Goal: Task Accomplishment & Management: Manage account settings

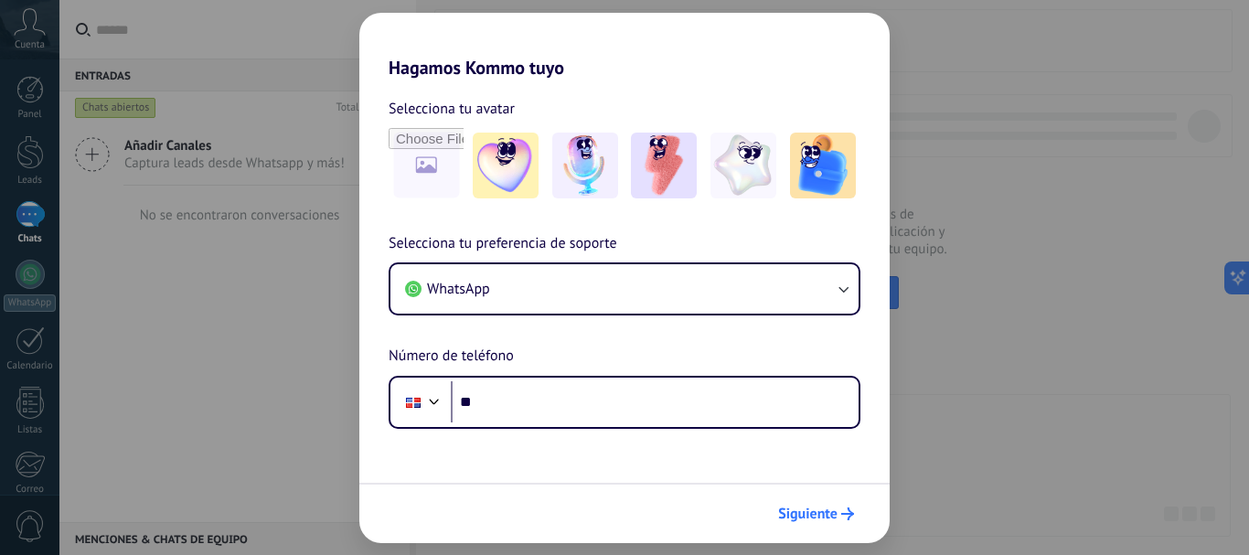
click at [829, 513] on span "Siguiente" at bounding box center [807, 514] width 59 height 13
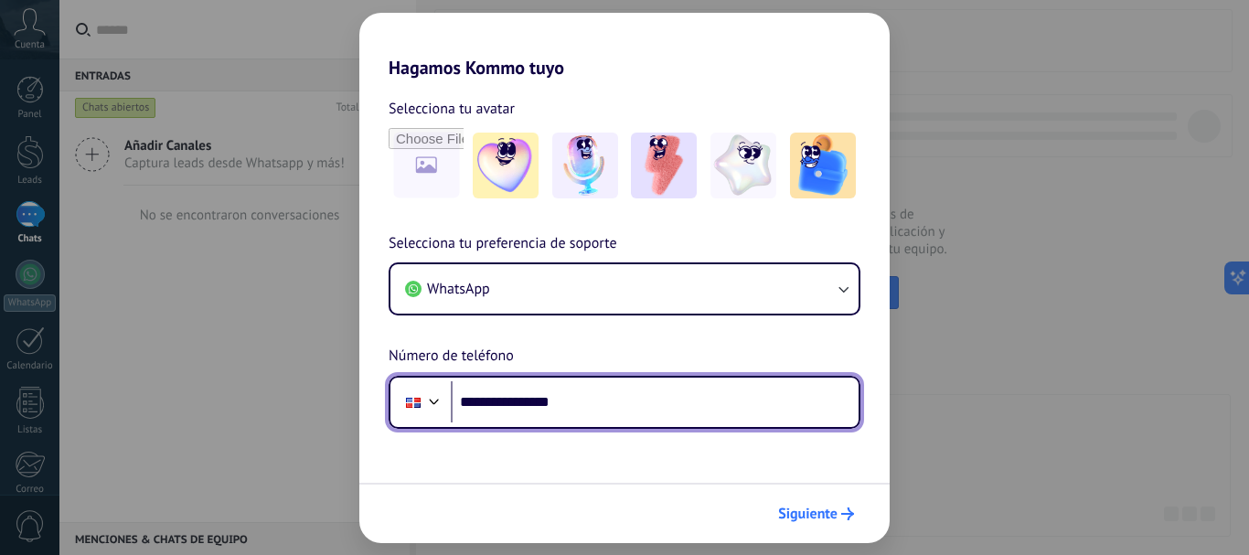
type input "**********"
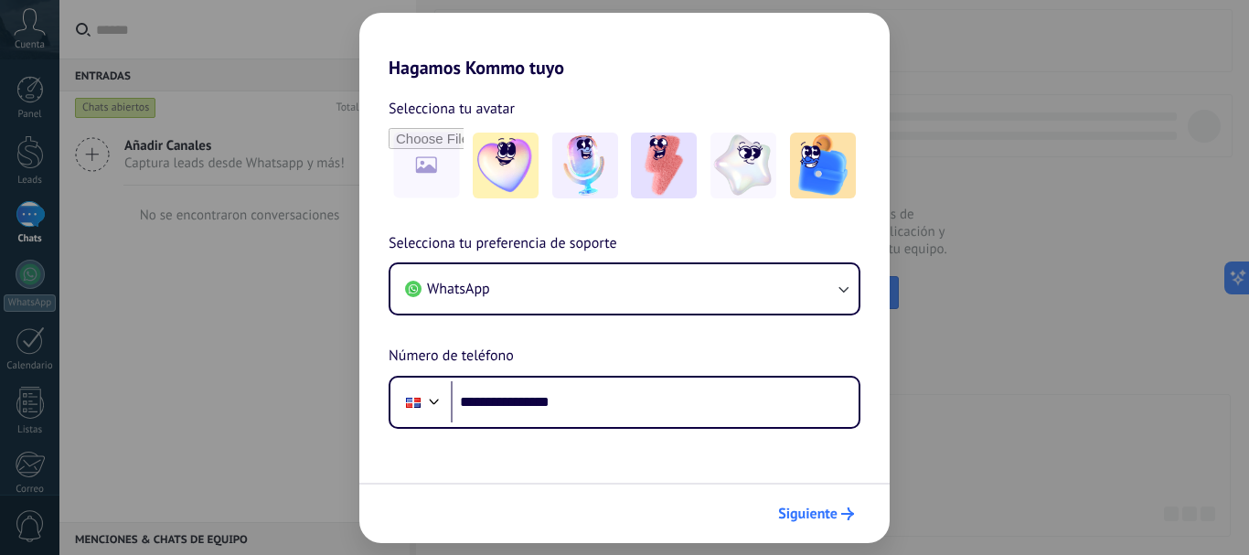
click at [829, 508] on span "Siguiente" at bounding box center [807, 514] width 59 height 13
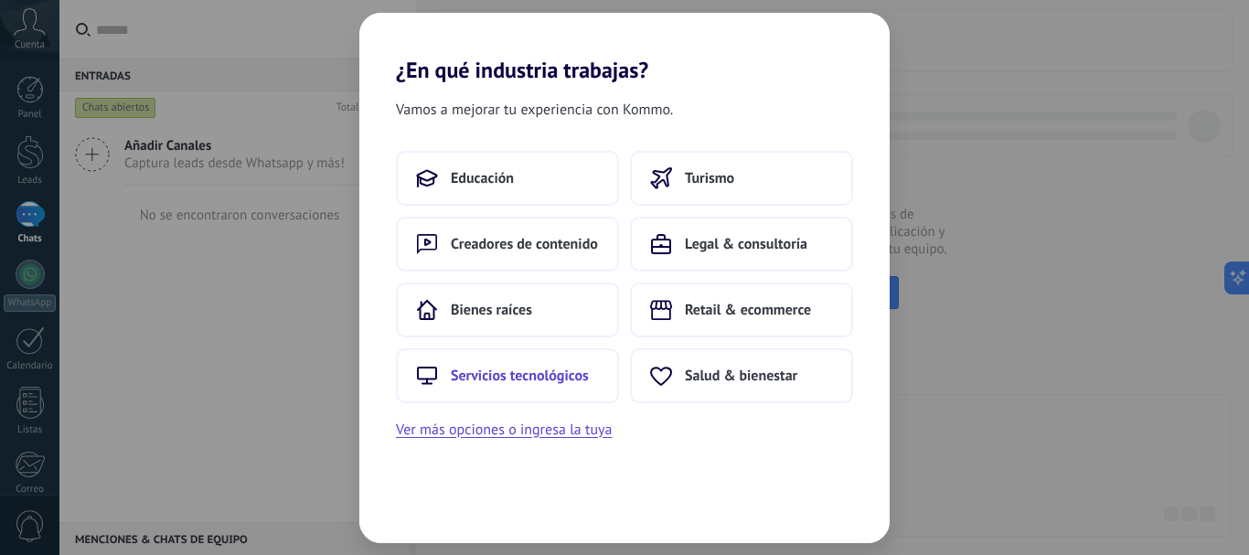
click at [532, 374] on span "Servicios tecnológicos" at bounding box center [520, 376] width 138 height 18
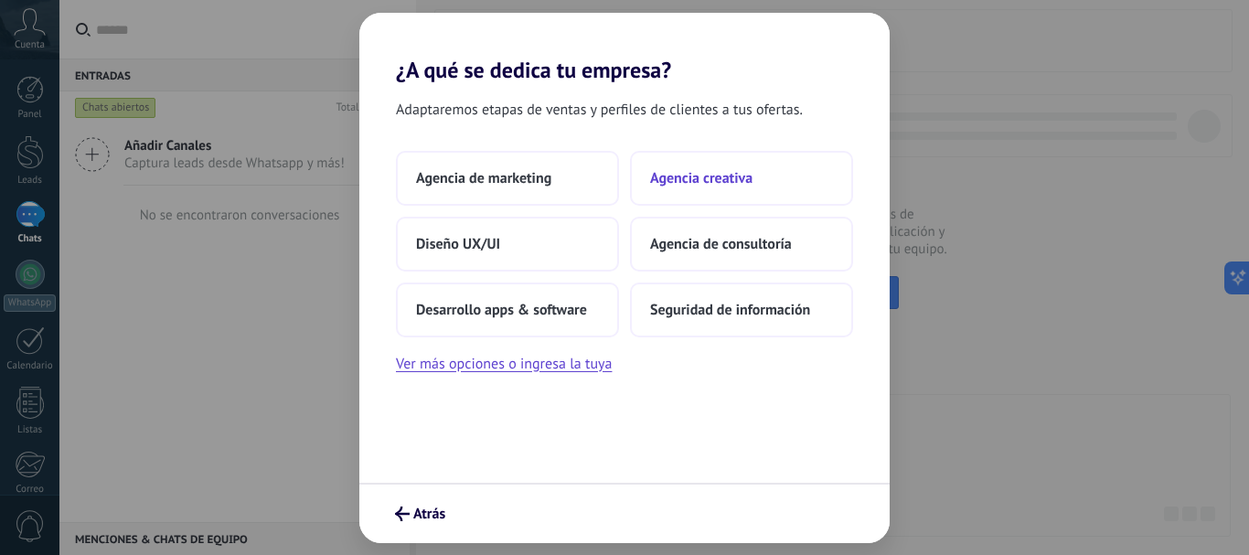
click at [680, 173] on span "Agencia creativa" at bounding box center [701, 178] width 102 height 18
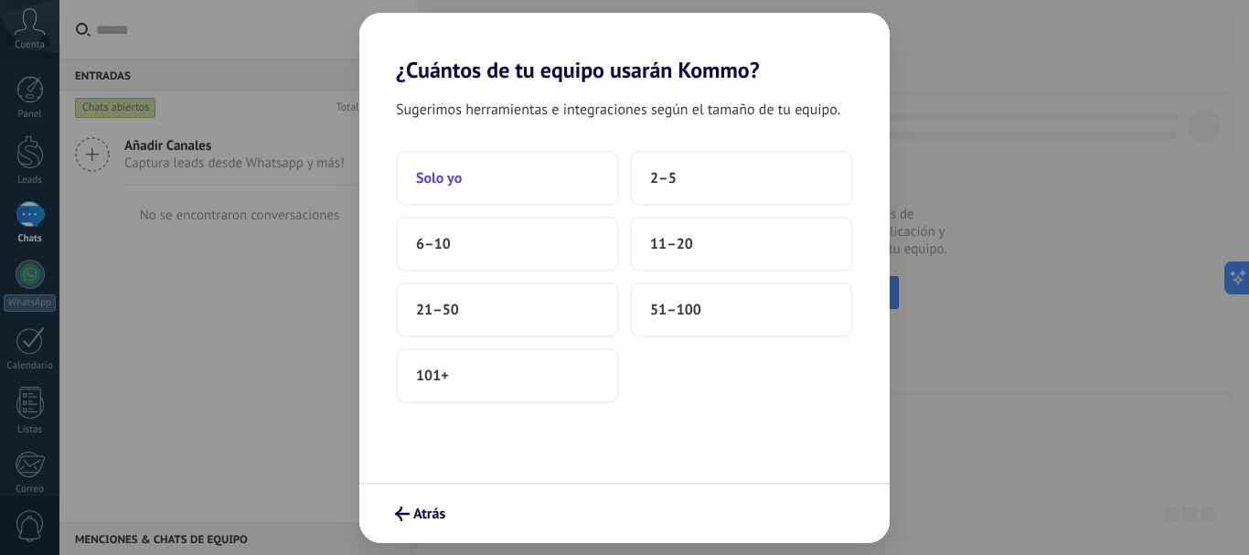
click at [523, 178] on button "Solo yo" at bounding box center [507, 178] width 223 height 55
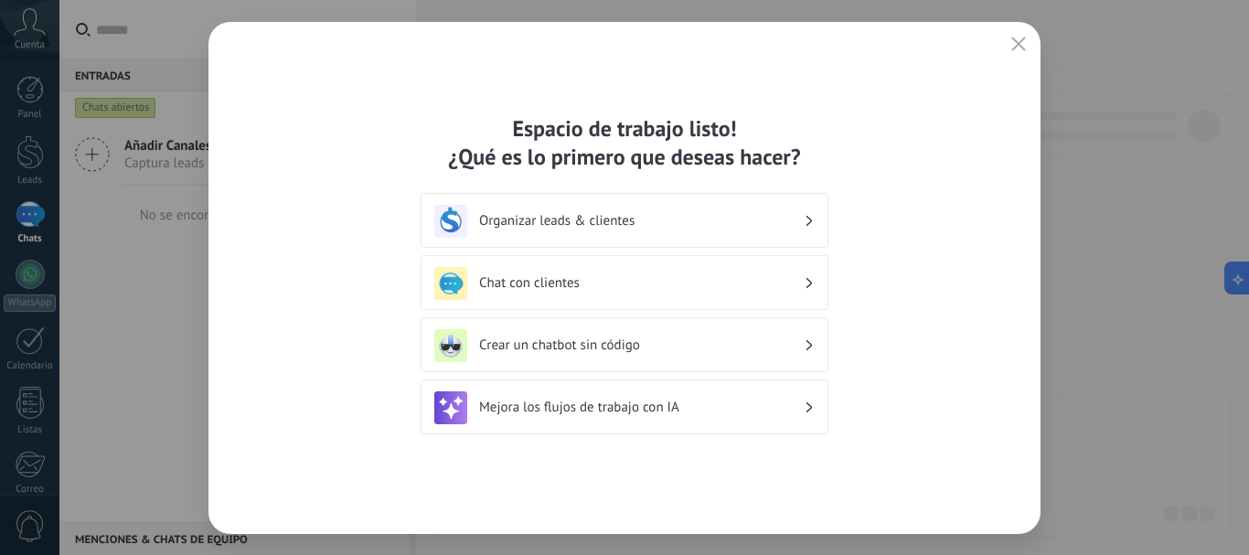
click at [581, 337] on h3 "Crear un chatbot sin código" at bounding box center [641, 345] width 325 height 17
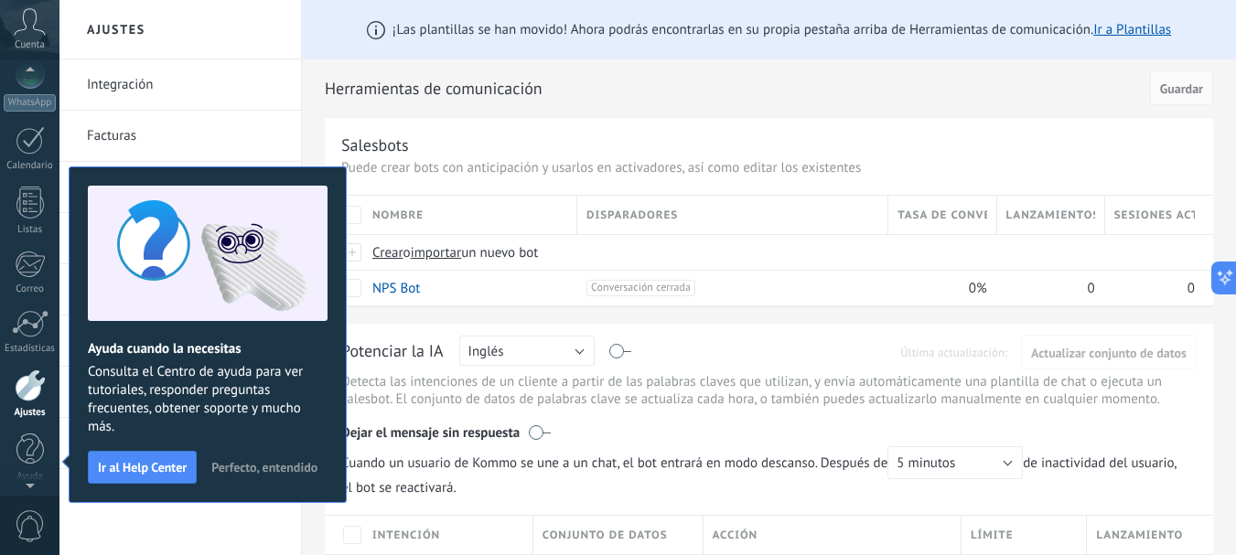
scroll to position [184, 0]
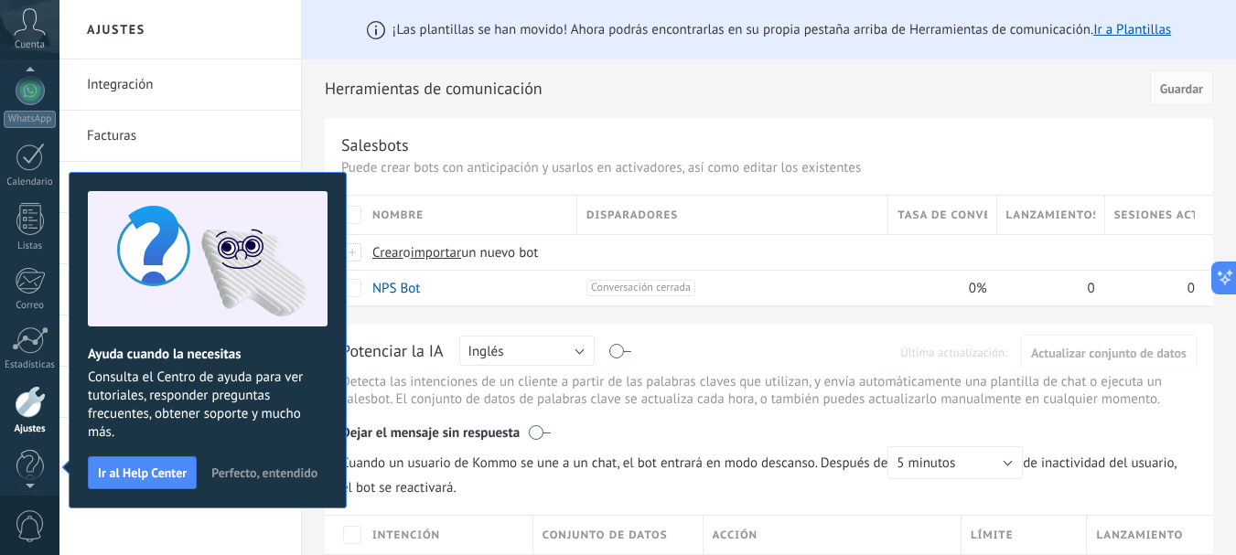
click at [29, 30] on icon at bounding box center [30, 21] width 32 height 27
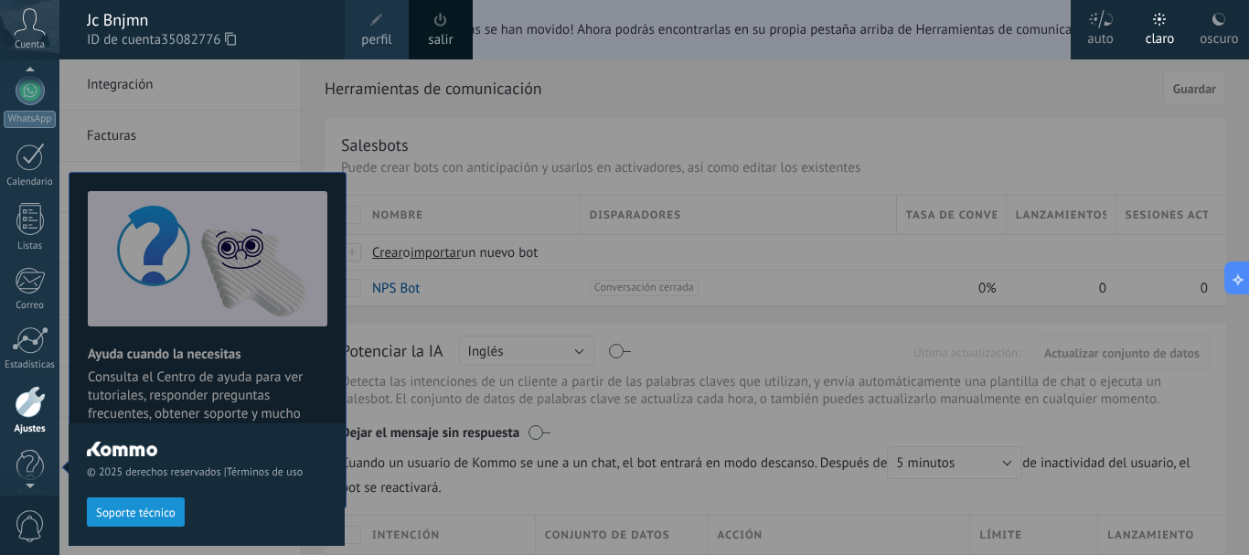
click at [1211, 27] on div "oscuro" at bounding box center [1219, 36] width 38 height 48
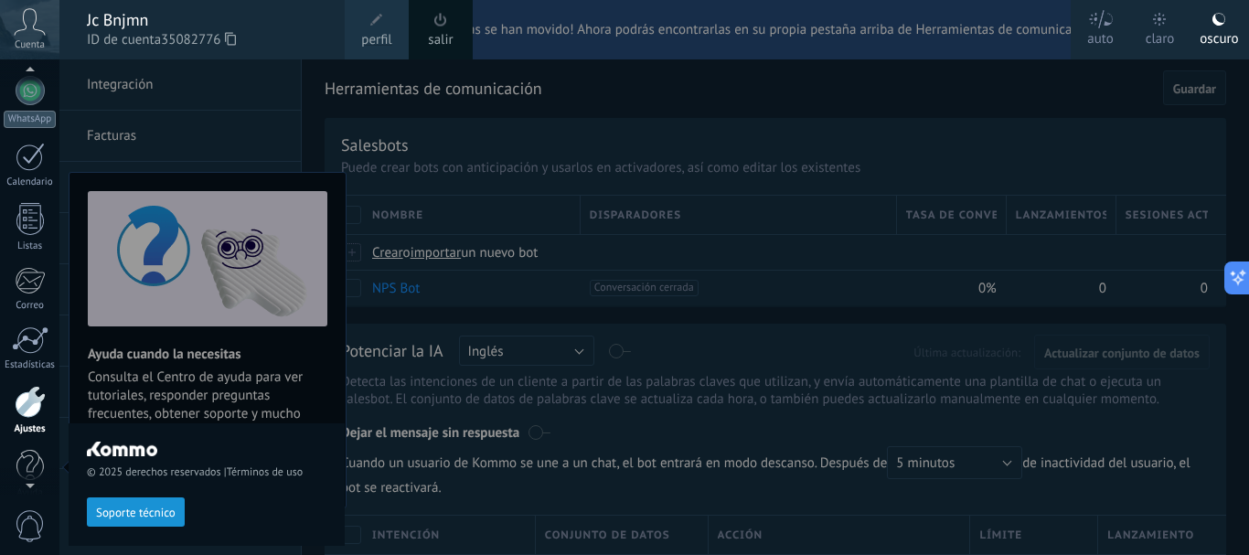
click at [740, 97] on div at bounding box center [683, 277] width 1249 height 555
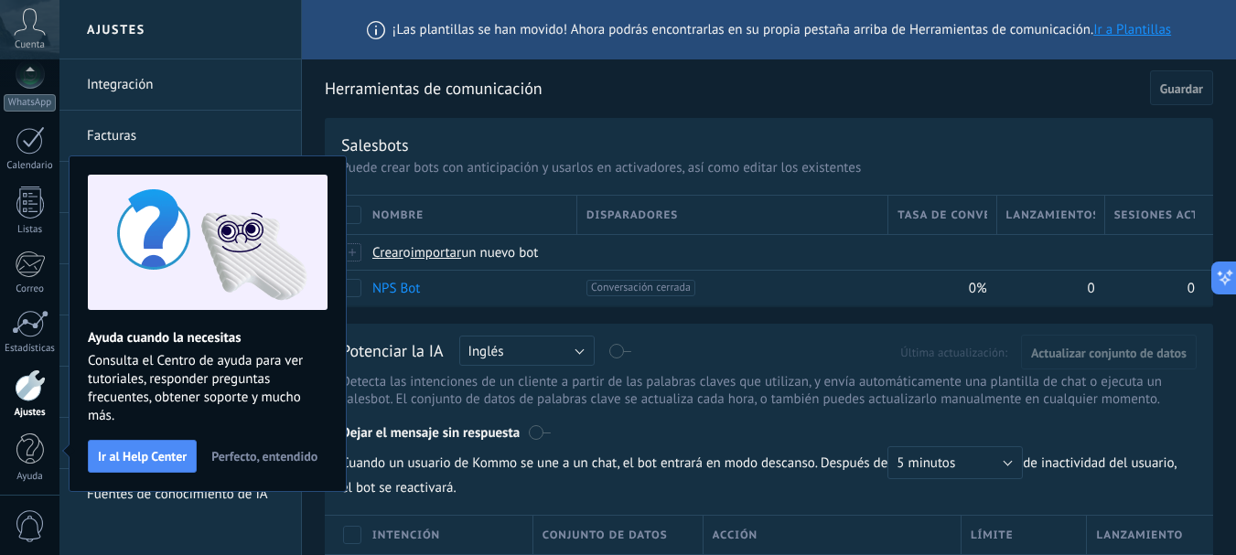
scroll to position [206, 0]
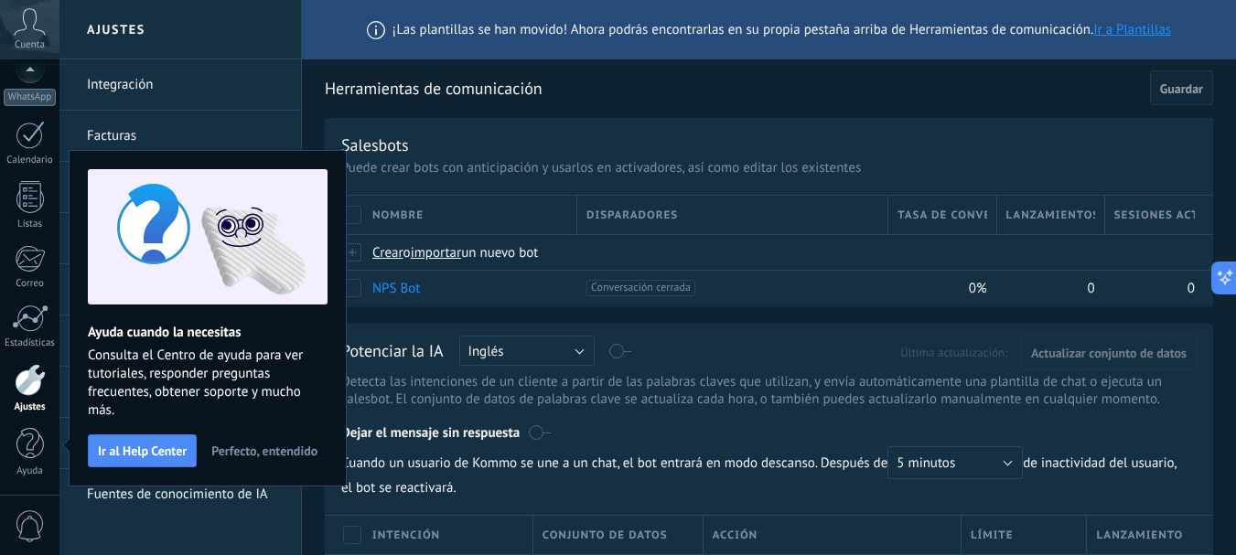
click at [290, 446] on span "Perfecto, entendido" at bounding box center [264, 450] width 106 height 13
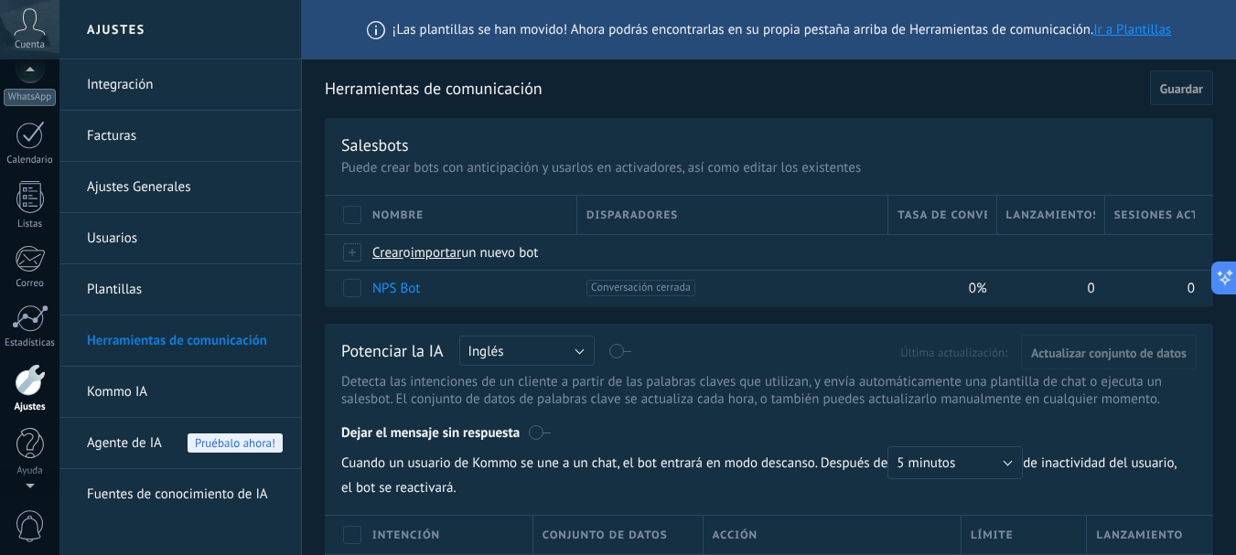
scroll to position [0, 0]
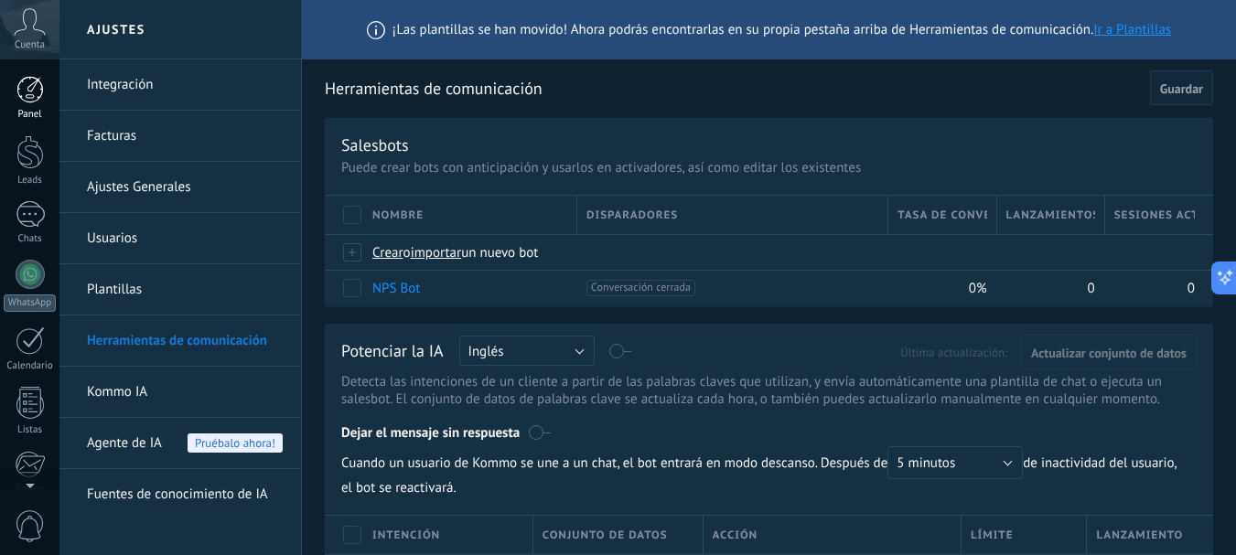
click at [29, 86] on div at bounding box center [29, 89] width 27 height 27
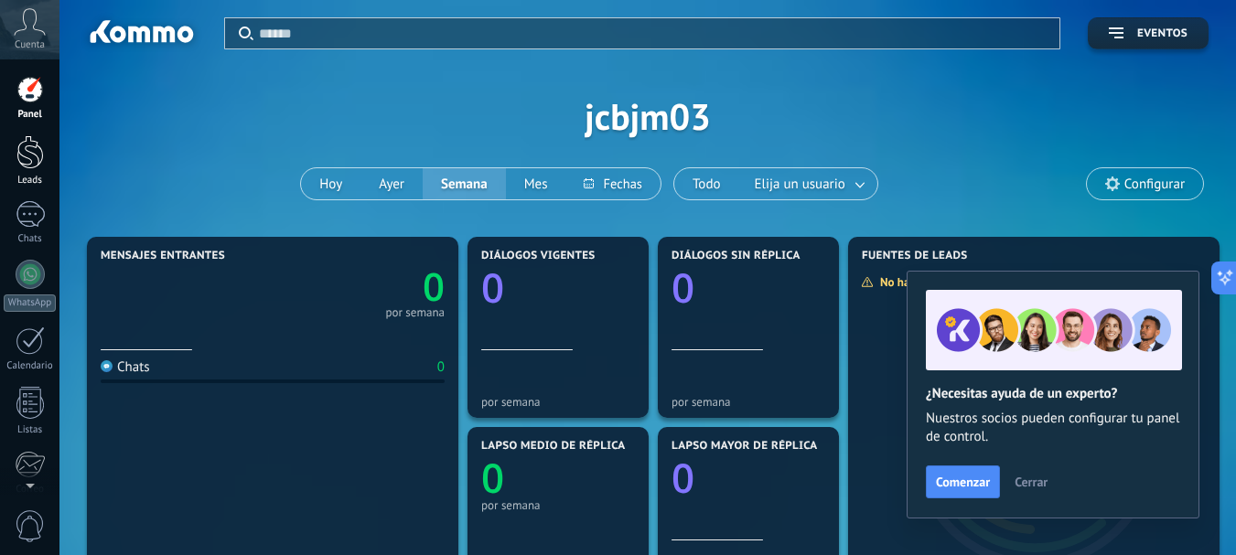
click at [28, 157] on div at bounding box center [29, 152] width 27 height 34
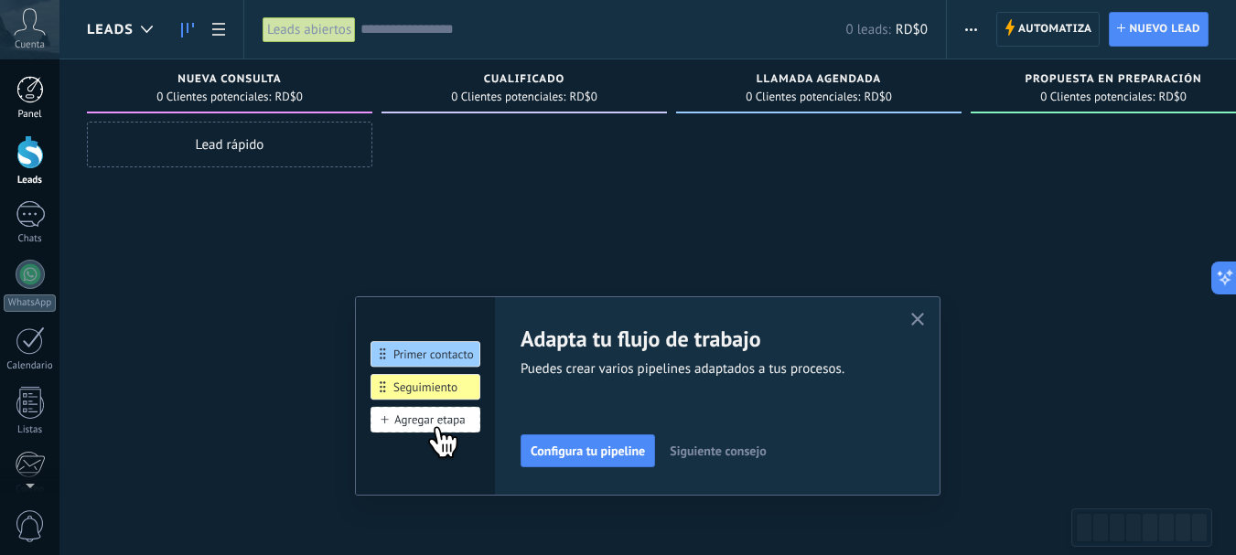
click at [32, 97] on div at bounding box center [29, 89] width 27 height 27
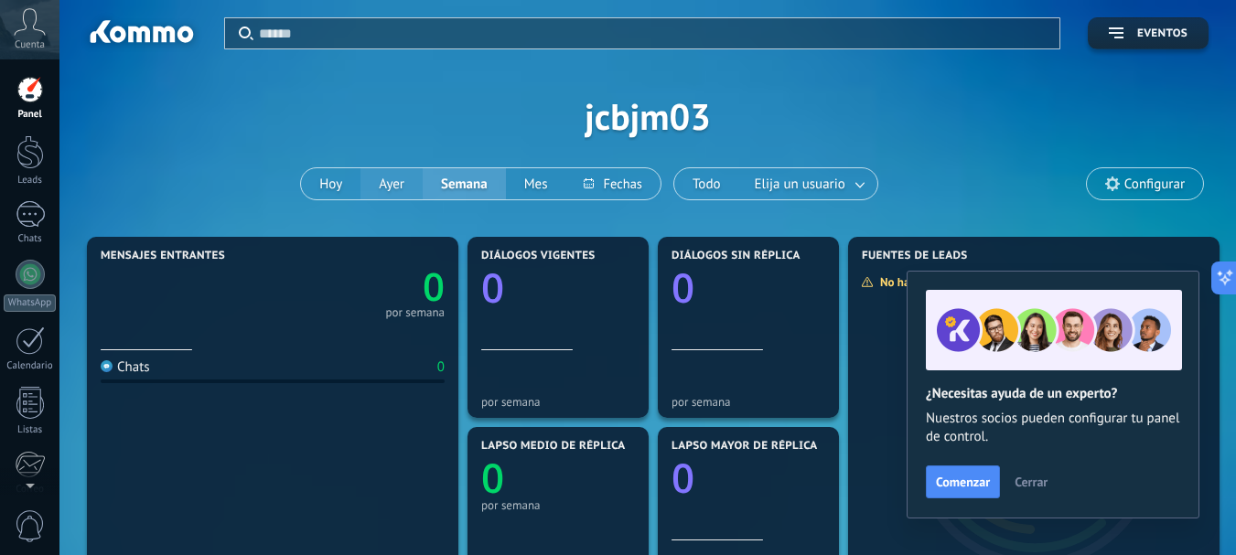
click at [399, 183] on button "Ayer" at bounding box center [391, 183] width 62 height 31
click at [325, 177] on button "Hoy" at bounding box center [330, 183] width 59 height 31
click at [381, 175] on button "Ayer" at bounding box center [391, 183] width 62 height 31
click at [27, 157] on div at bounding box center [29, 152] width 27 height 34
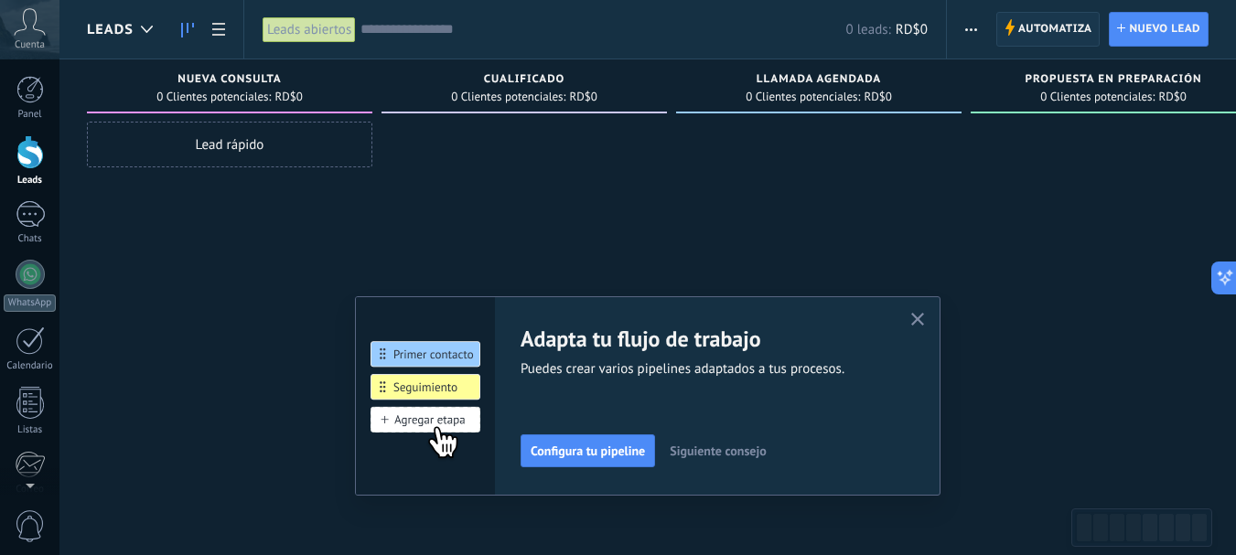
click at [1059, 24] on span "Automatiza" at bounding box center [1055, 29] width 74 height 33
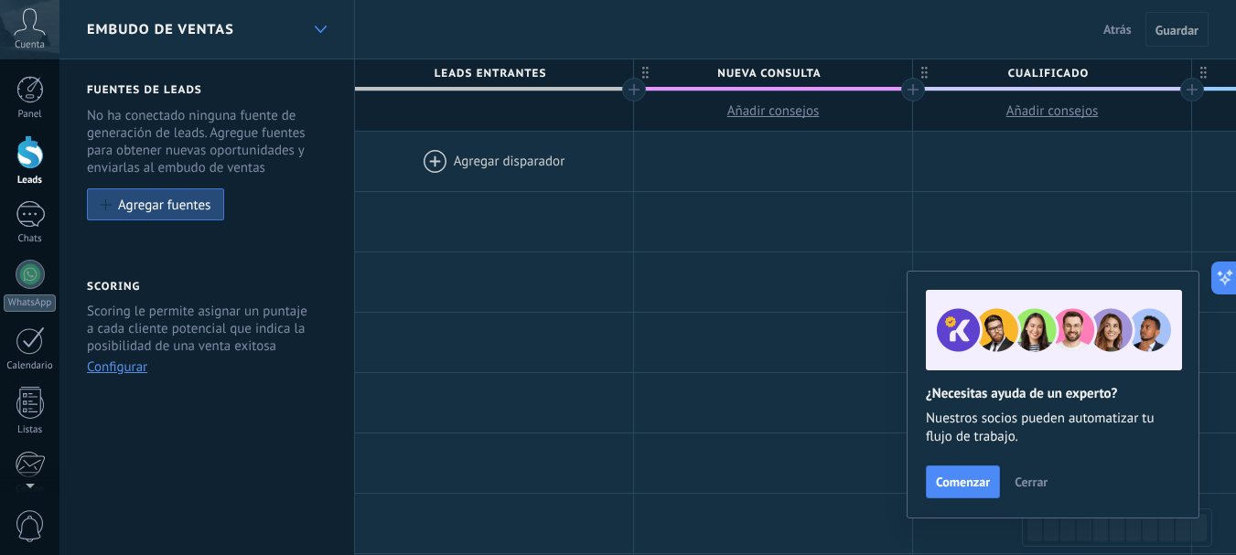
click at [316, 24] on div at bounding box center [320, 30] width 31 height 36
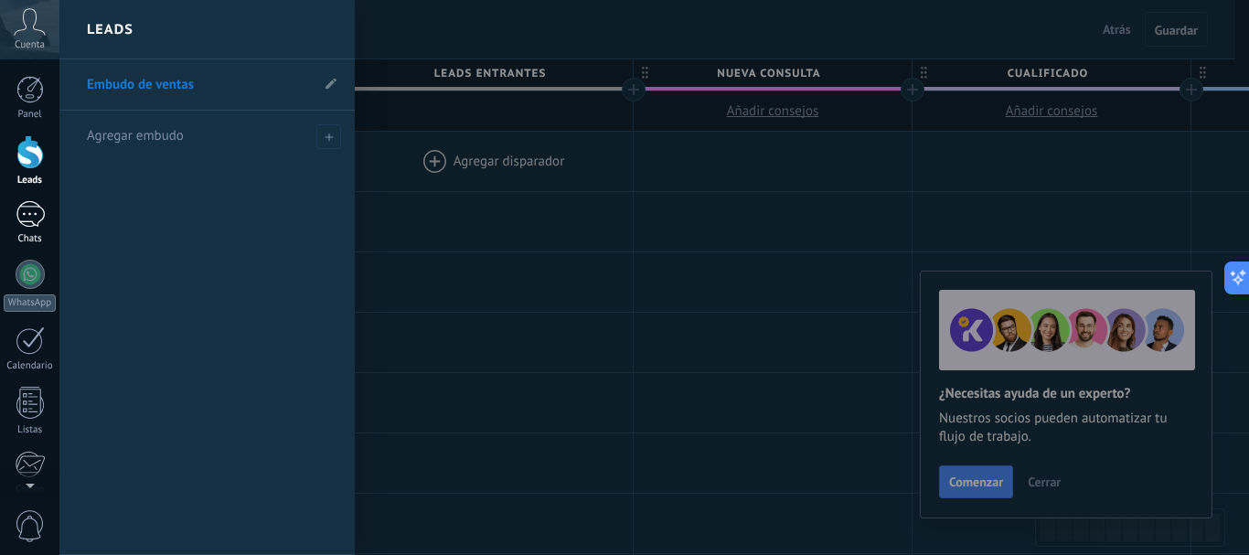
click at [30, 212] on div at bounding box center [30, 214] width 29 height 27
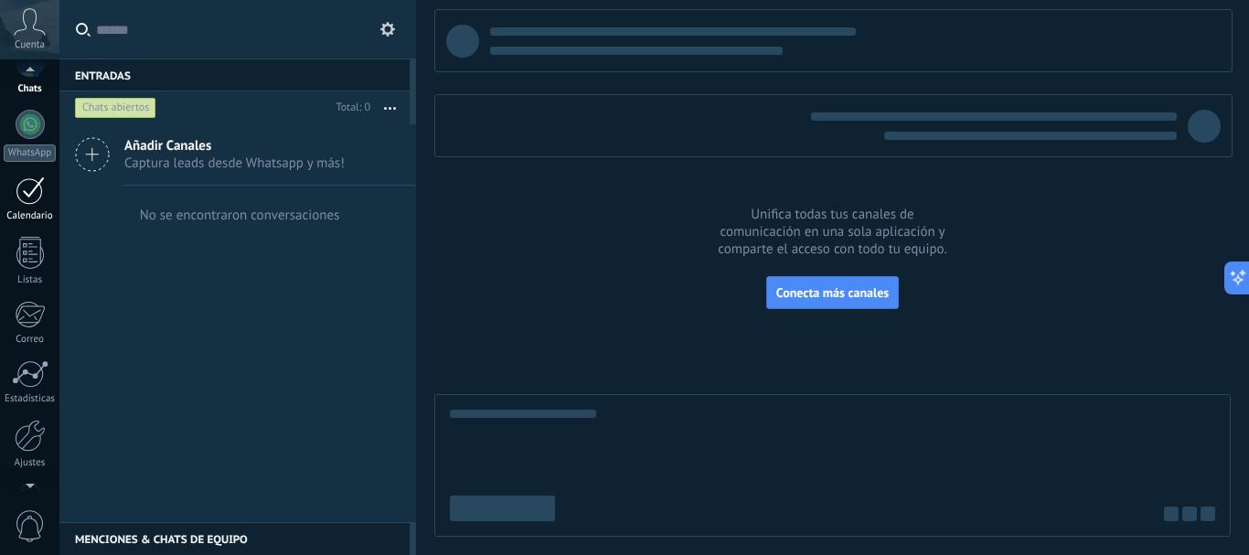
scroll to position [183, 0]
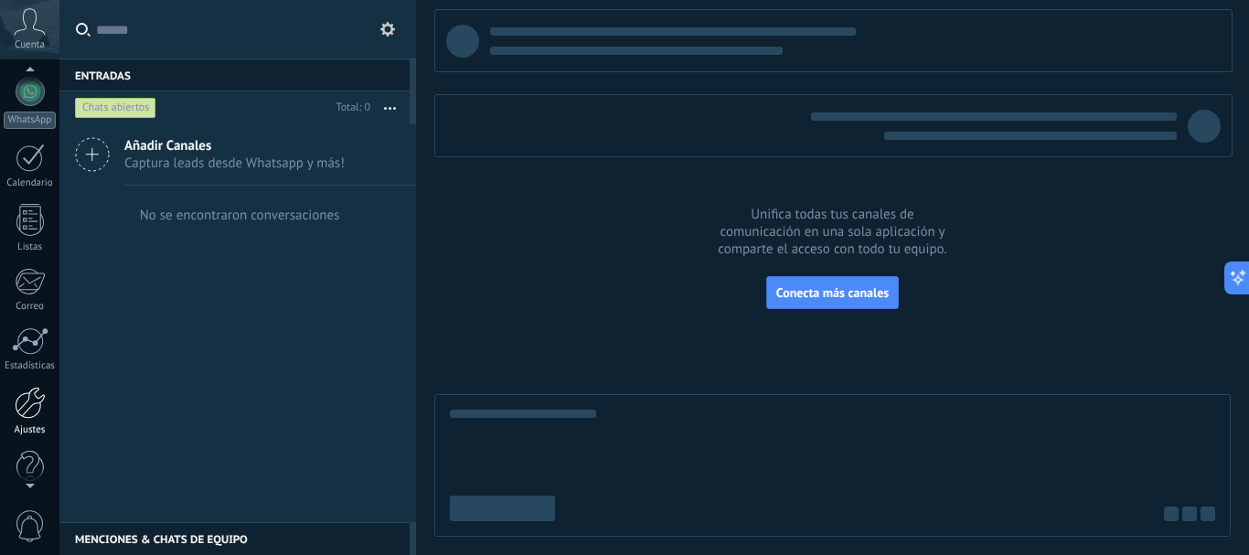
click at [33, 400] on div at bounding box center [30, 403] width 31 height 32
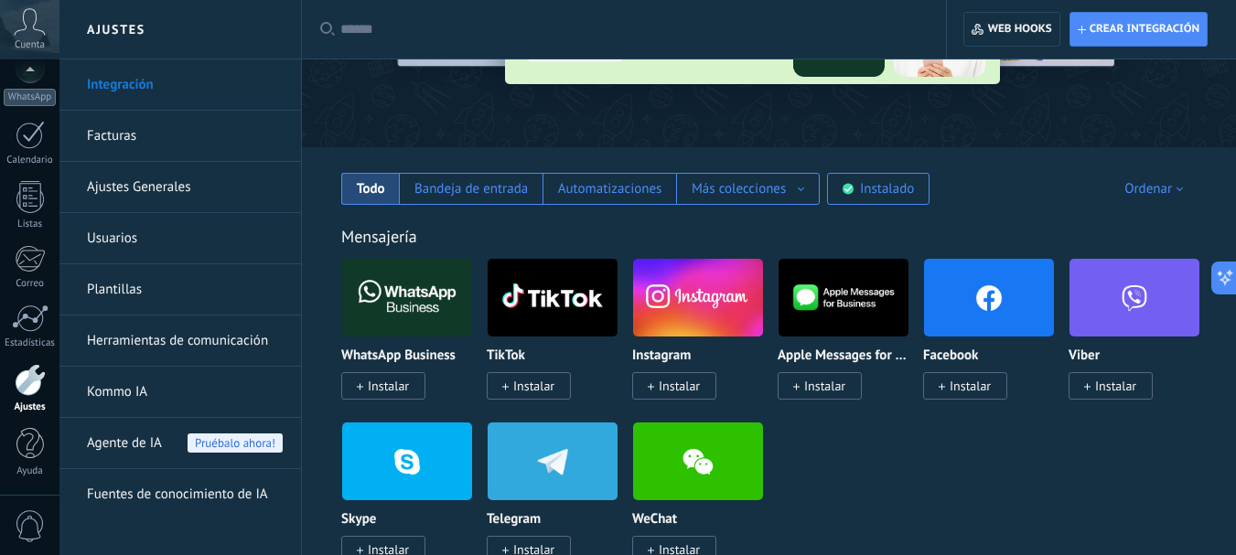
scroll to position [196, 0]
